Goal: Task Accomplishment & Management: Manage account settings

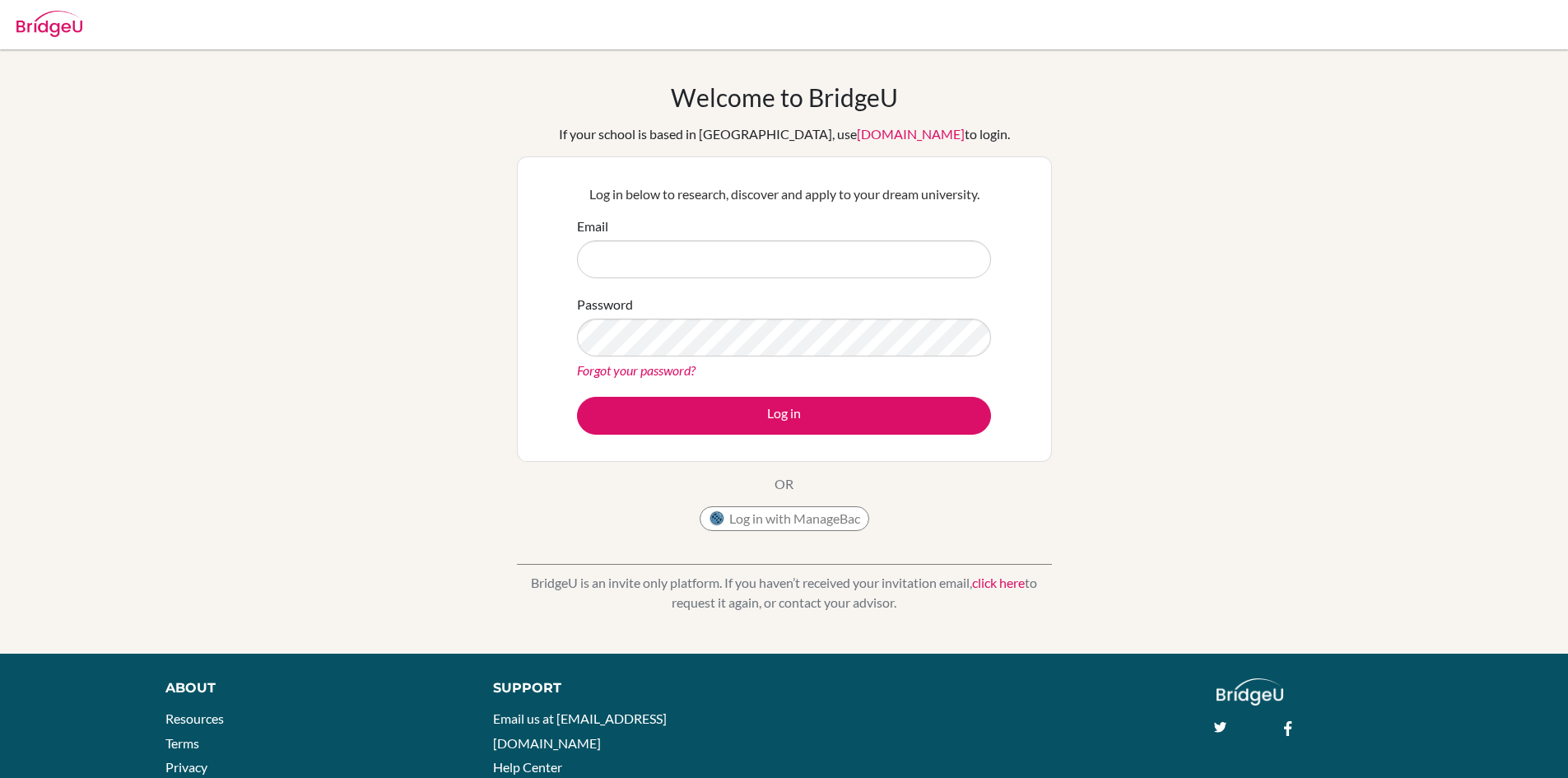
click at [700, 238] on div "Email" at bounding box center [784, 247] width 414 height 61
click at [689, 254] on input "Email" at bounding box center [784, 258] width 414 height 37
type input "[EMAIL_ADDRESS][DOMAIN_NAME]"
drag, startPoint x: 844, startPoint y: 307, endPoint x: 837, endPoint y: 314, distance: 9.9
click at [843, 309] on div "Password Forgot your password?" at bounding box center [784, 337] width 414 height 85
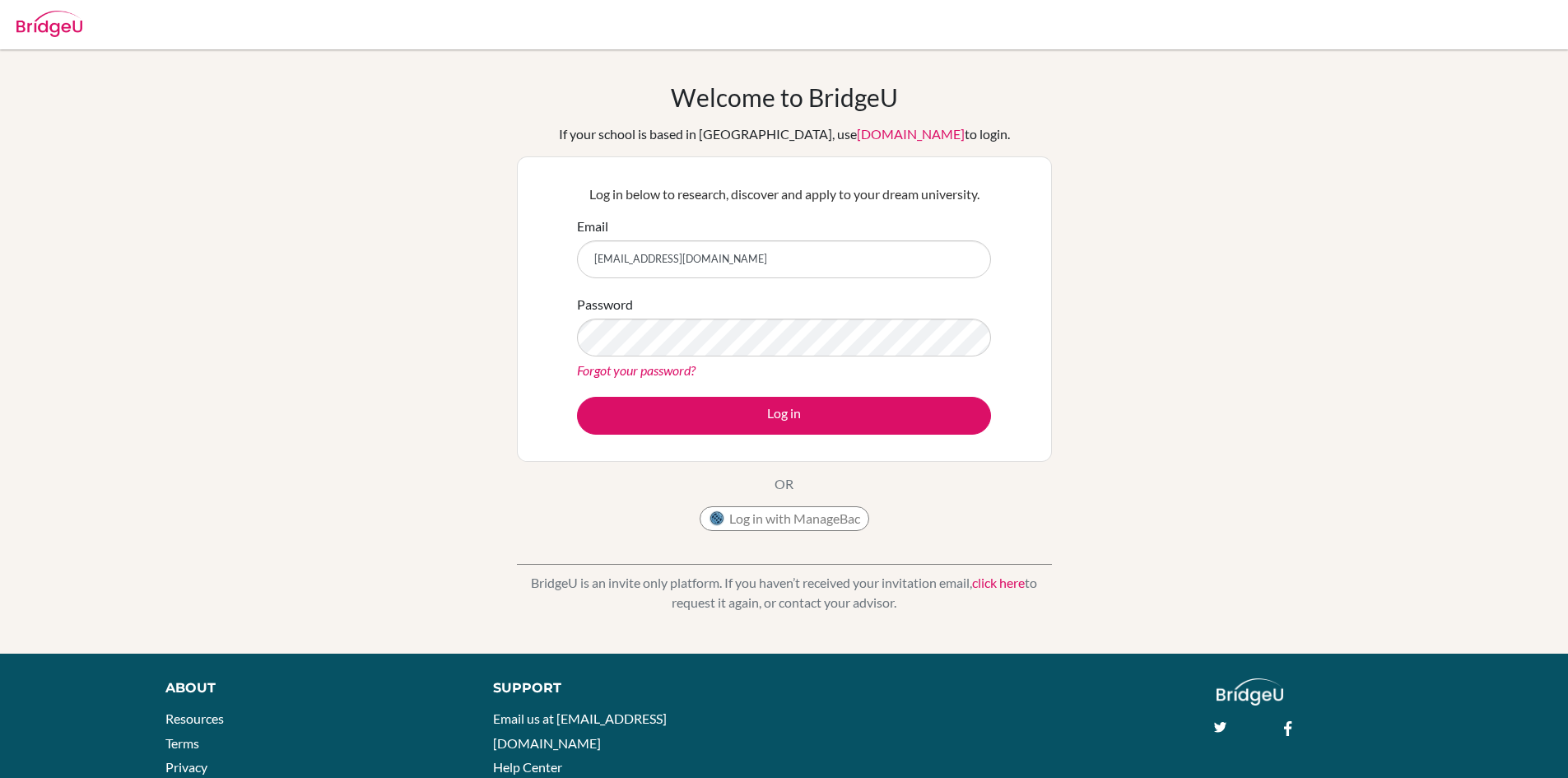
click at [833, 317] on div "Password Forgot your password?" at bounding box center [784, 337] width 414 height 85
click at [769, 315] on div "Password Forgot your password?" at bounding box center [784, 337] width 414 height 85
click at [577, 397] on button "Log in" at bounding box center [784, 415] width 414 height 37
